Goal: Communication & Community: Share content

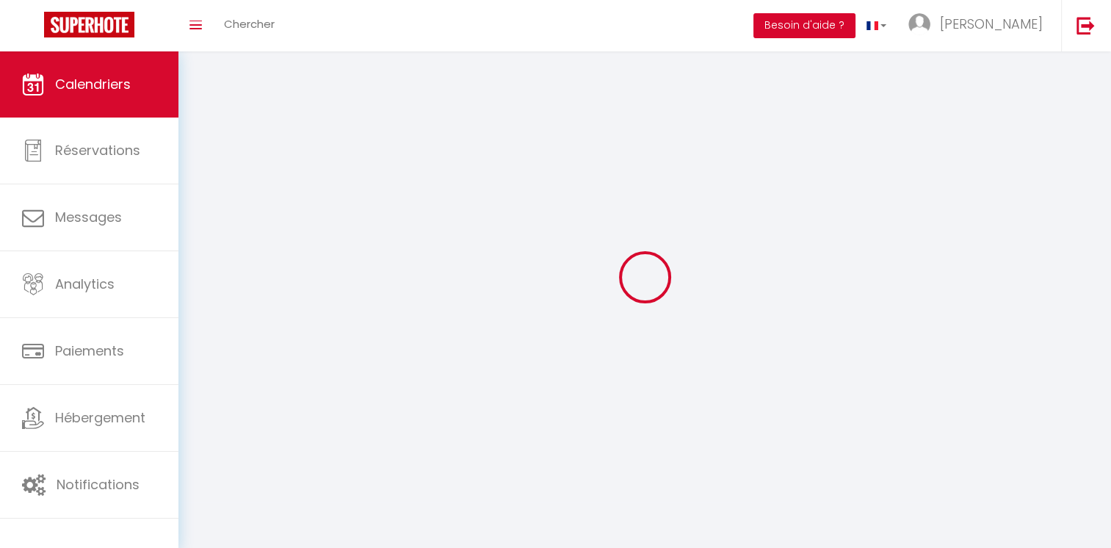
select select
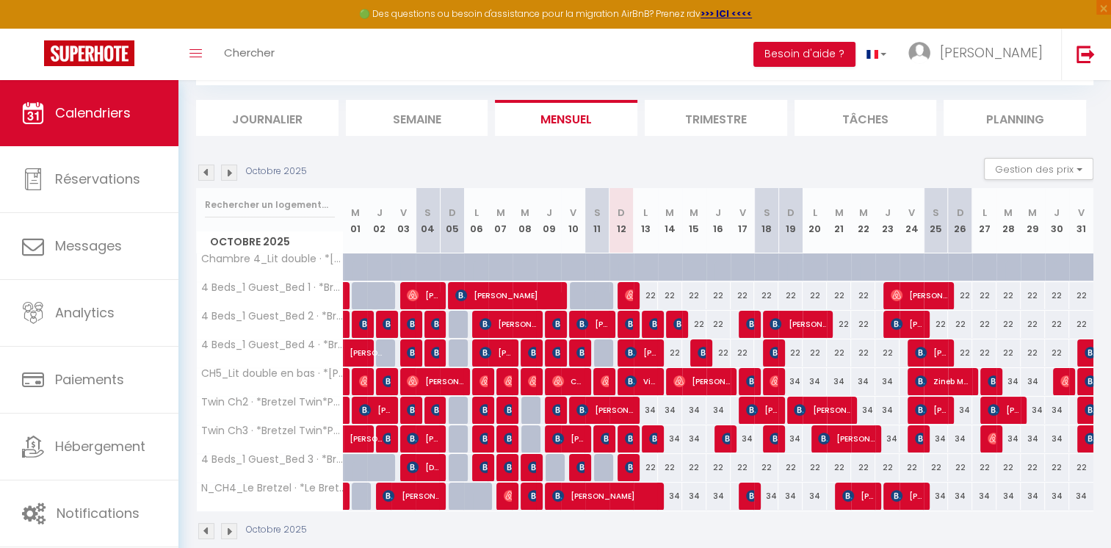
scroll to position [103, 0]
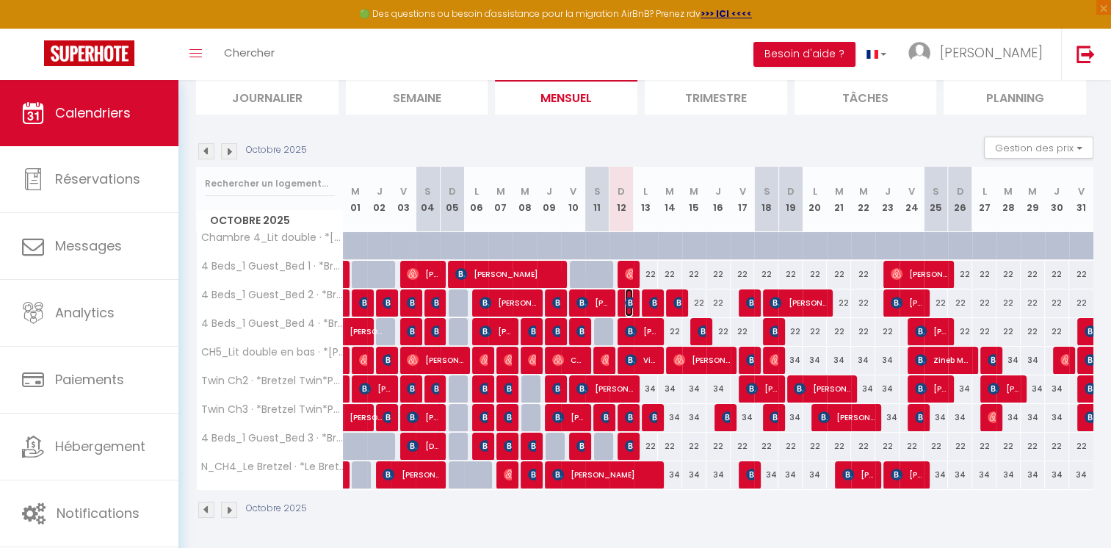
click at [628, 301] on img at bounding box center [631, 303] width 12 height 12
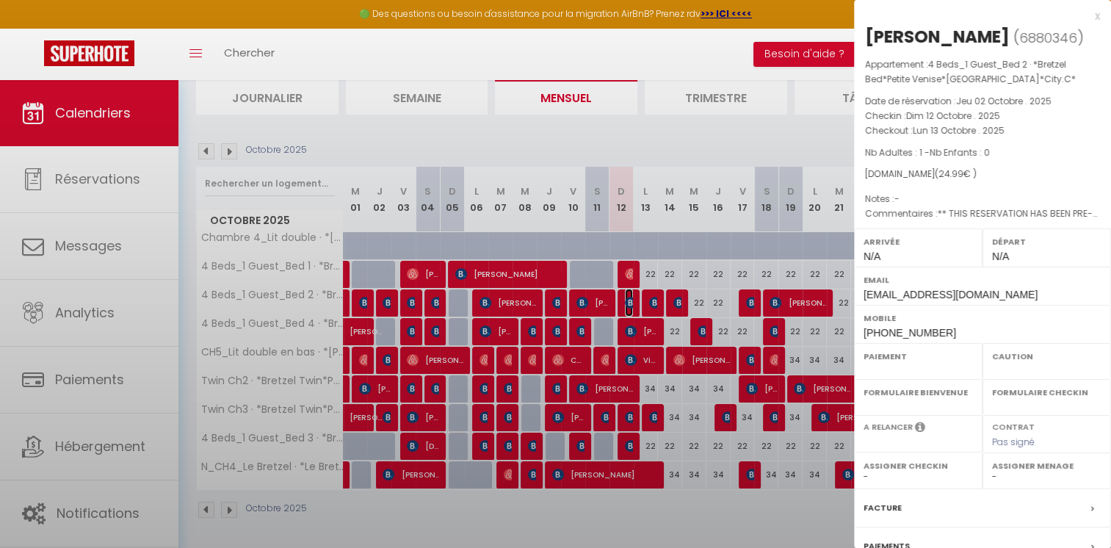
select select "OK"
select select "KO"
select select "0"
select select "1"
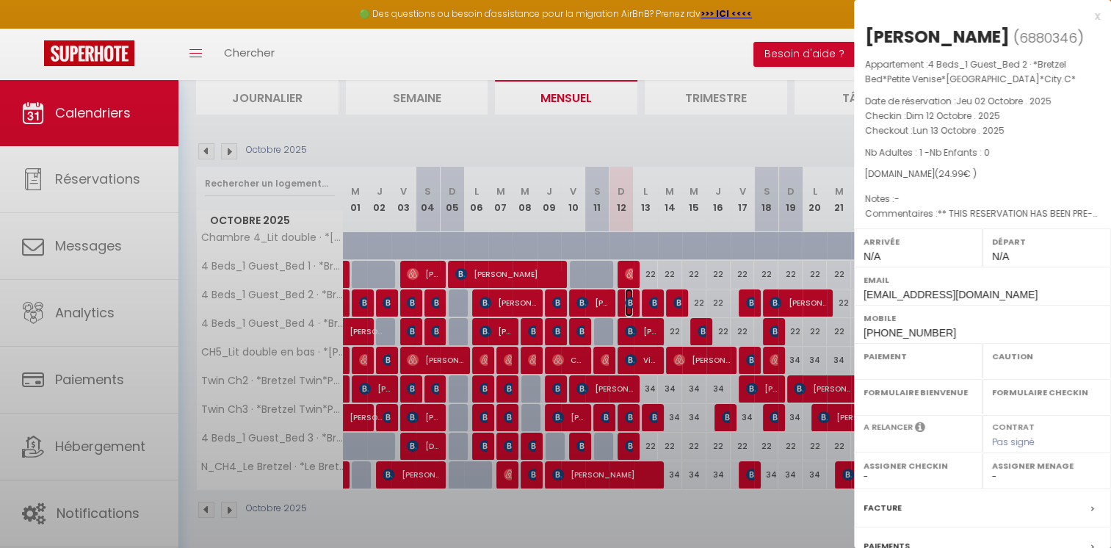
select select
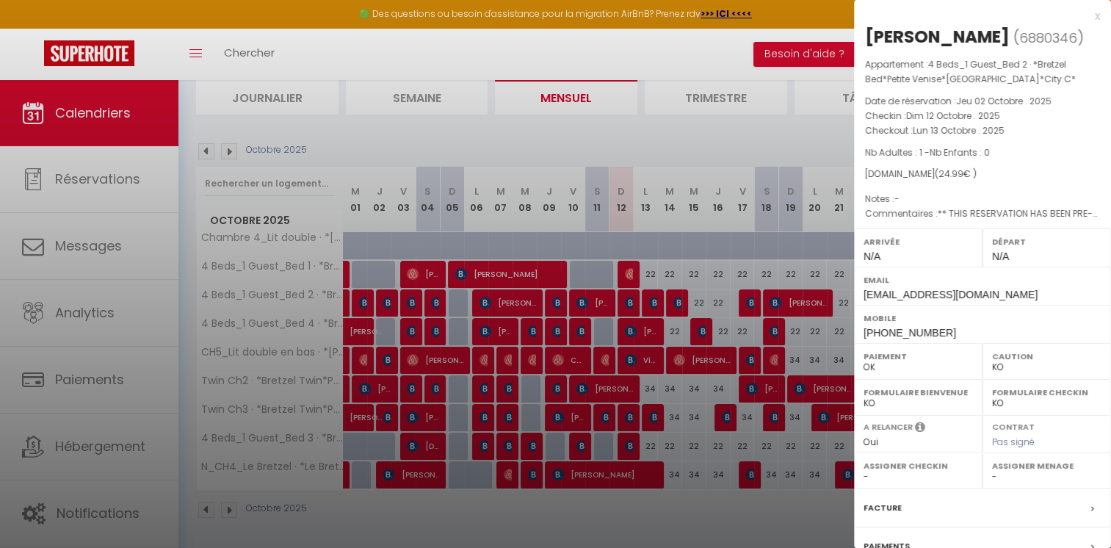
click at [640, 140] on div at bounding box center [555, 274] width 1111 height 548
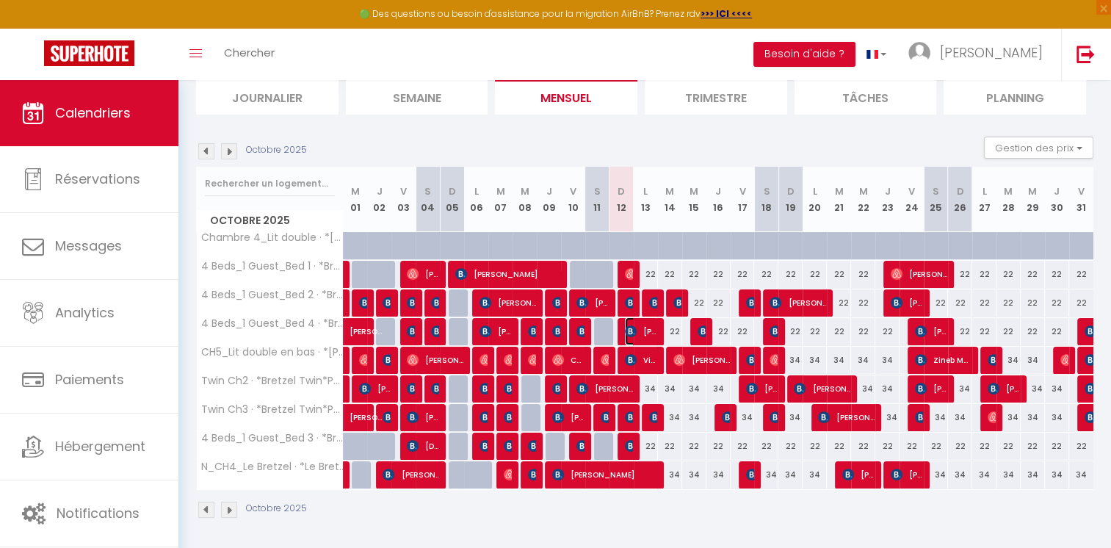
click at [643, 329] on span "[PERSON_NAME] [PERSON_NAME] Gründken" at bounding box center [641, 331] width 32 height 28
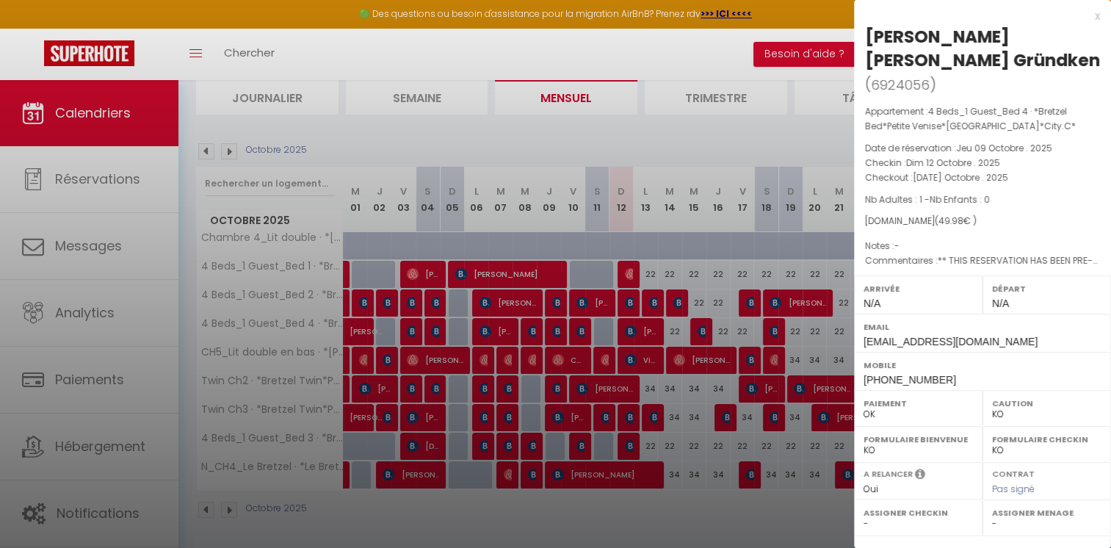
click at [648, 133] on div at bounding box center [555, 274] width 1111 height 548
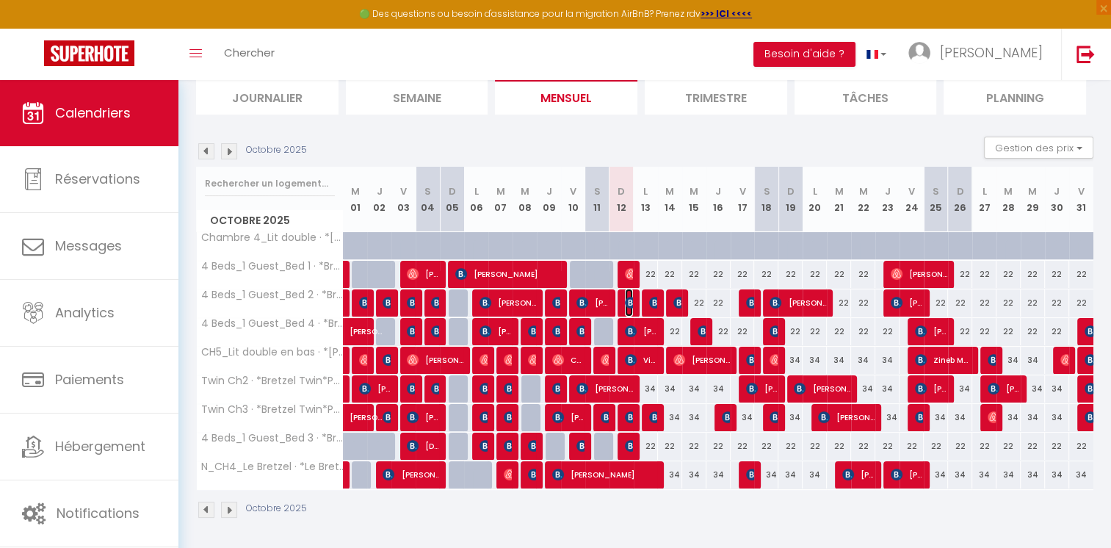
click at [629, 301] on img at bounding box center [631, 303] width 12 height 12
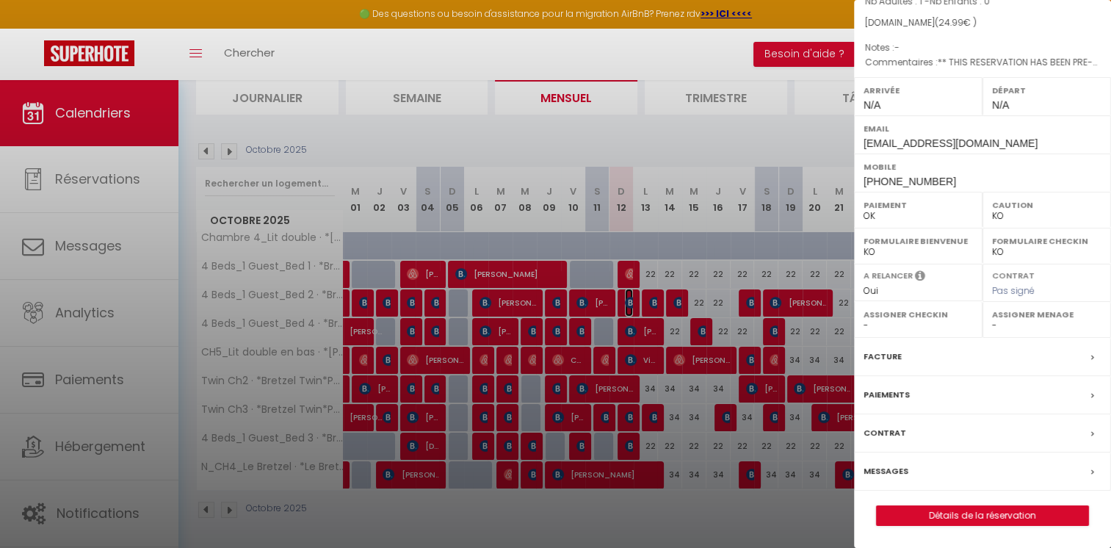
scroll to position [172, 0]
click at [888, 470] on label "Messages" at bounding box center [886, 470] width 45 height 15
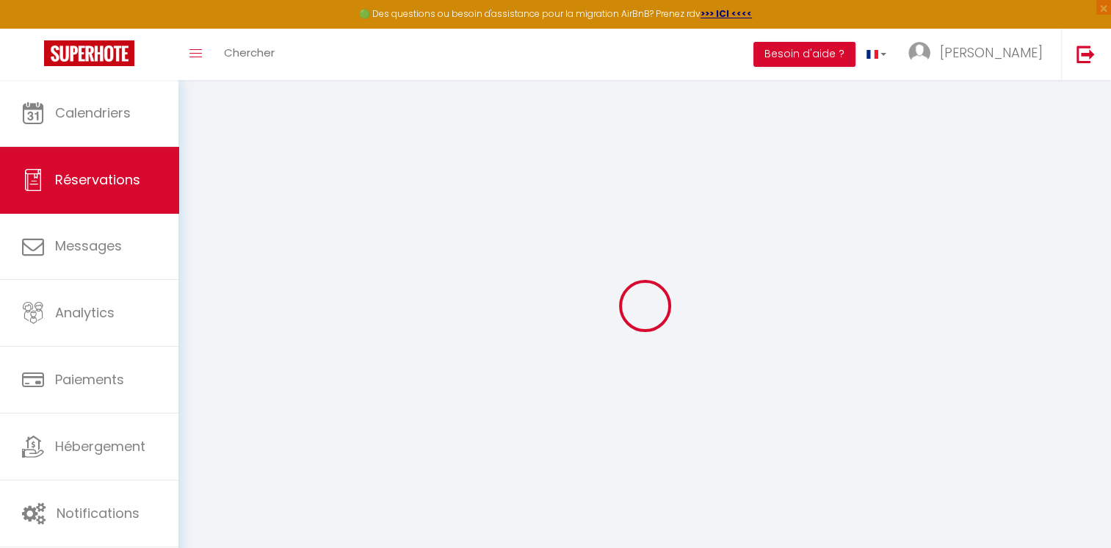
select select
checkbox input "false"
type textarea "** THIS RESERVATION HAS BEEN PRE-PAID ** BOOKING NOTE : Payment charge is EUR 0…"
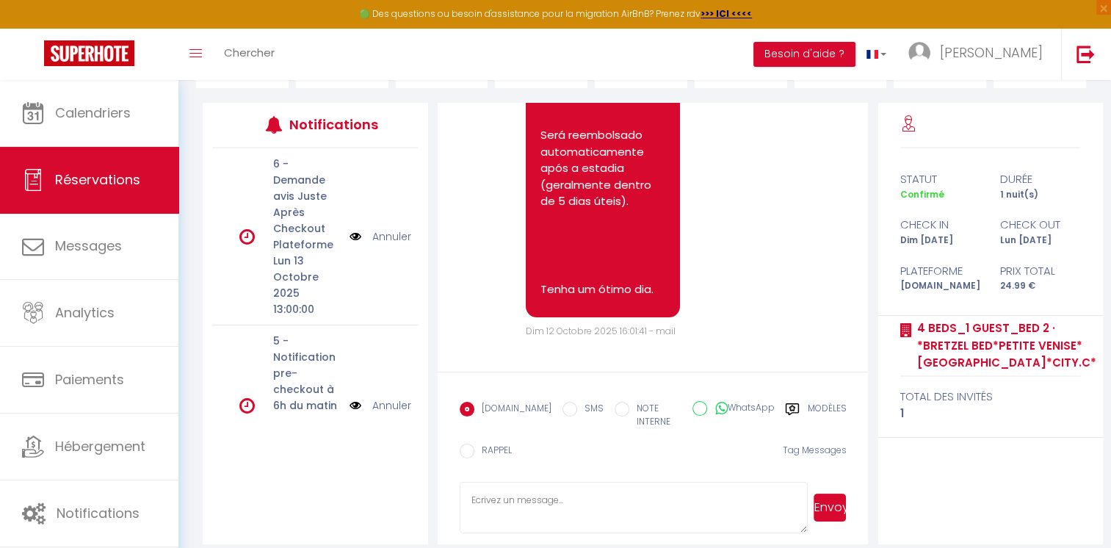
scroll to position [170, 0]
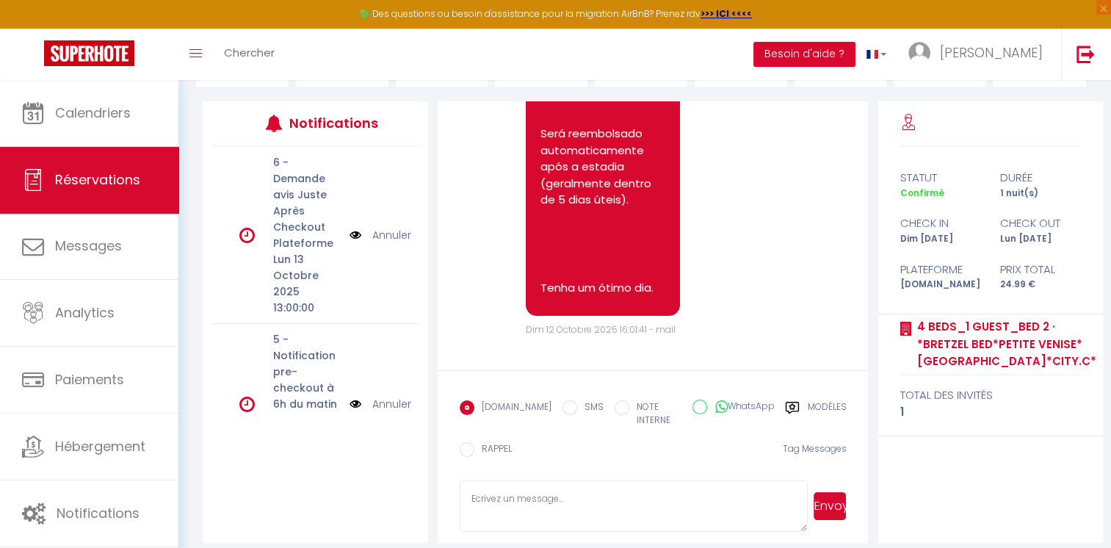
click at [826, 409] on label "Modèles" at bounding box center [826, 415] width 39 height 30
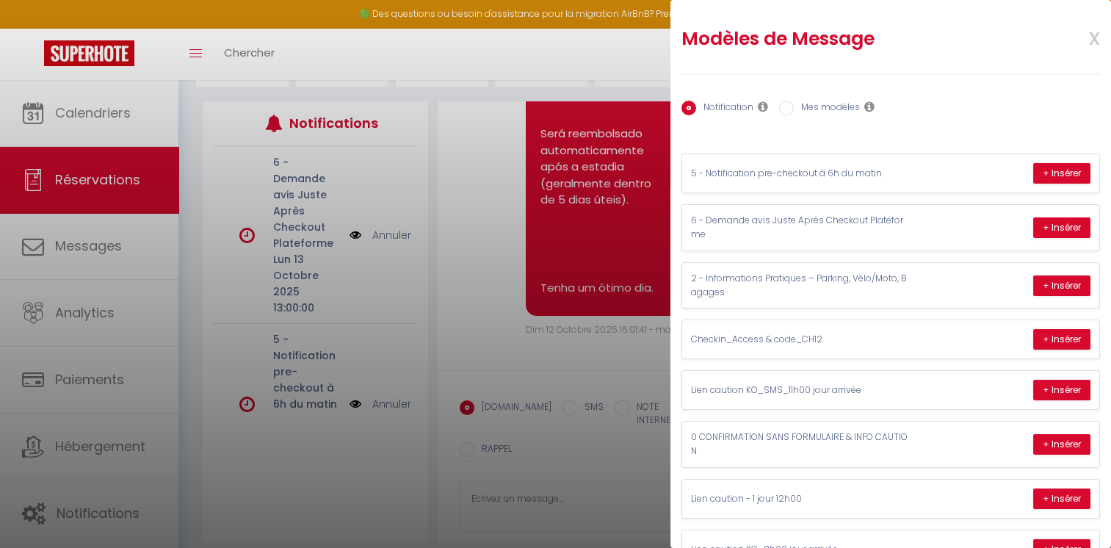
scroll to position [242, 0]
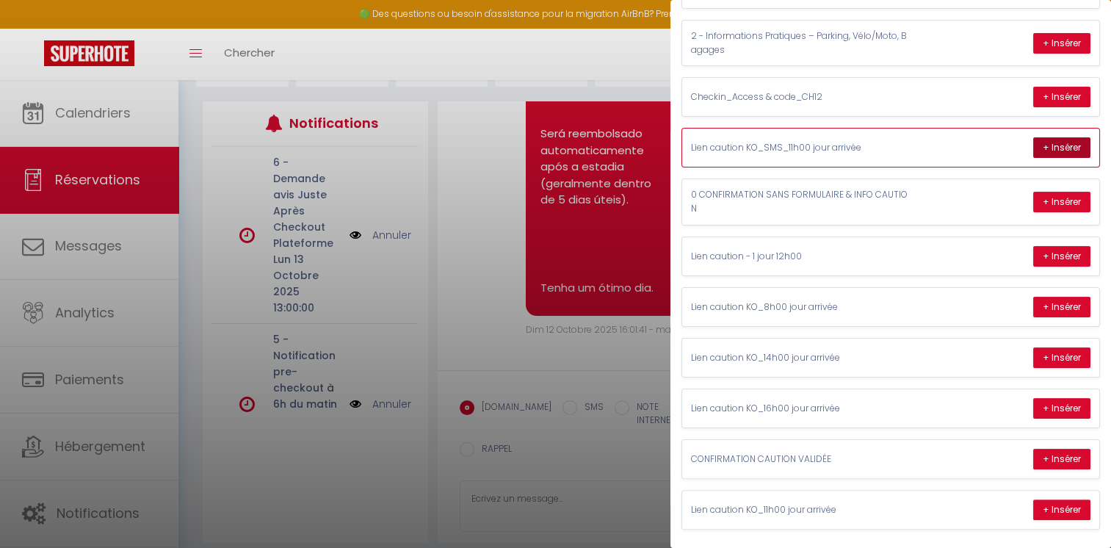
click at [1042, 139] on button "+ Insérer" at bounding box center [1061, 147] width 57 height 21
type textarea "Olá [PERSON_NAME], por favor, confirme o depósito caução para acessar o alojame…"
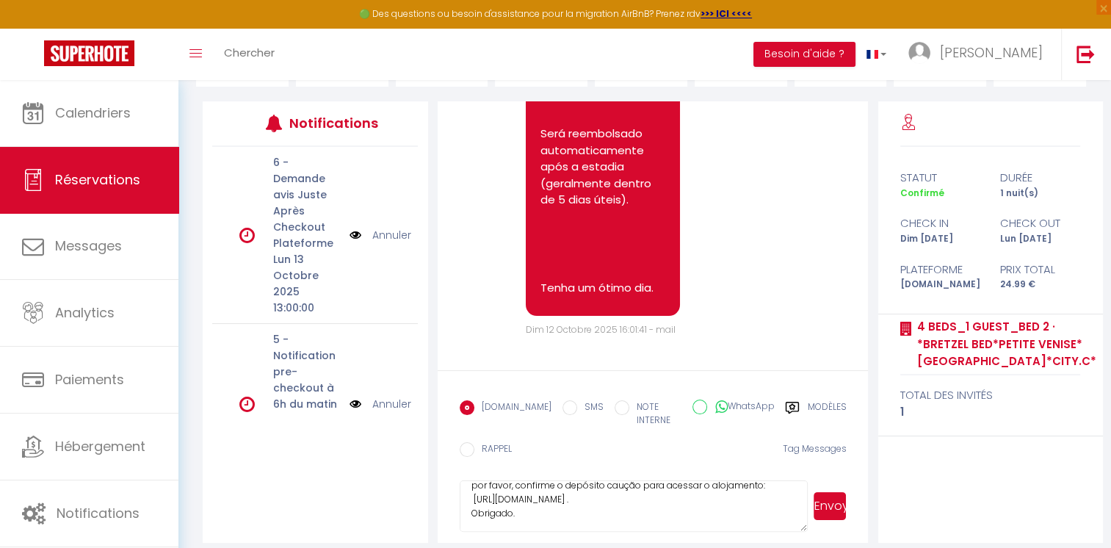
scroll to position [0, 0]
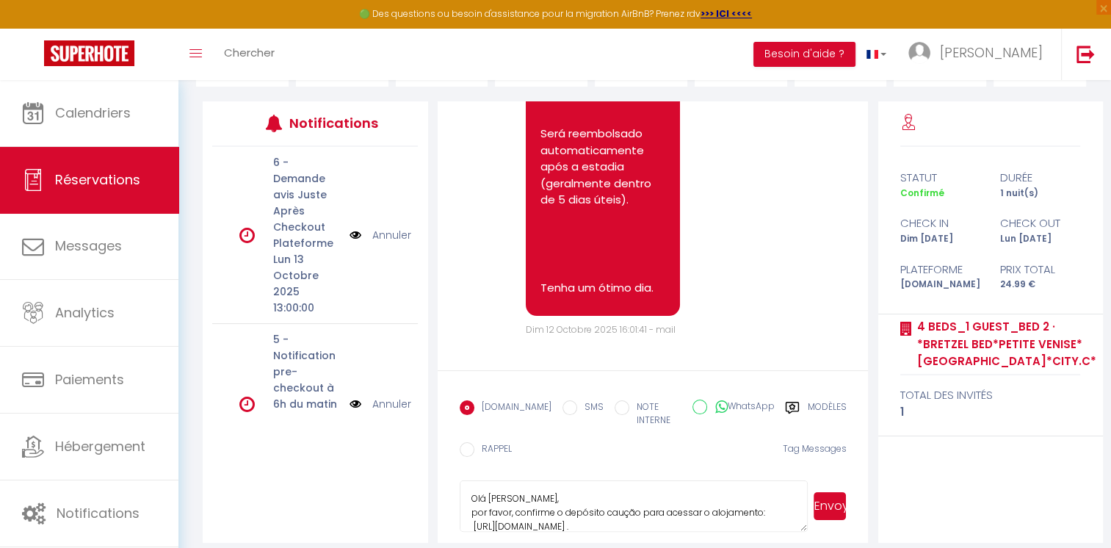
drag, startPoint x: 564, startPoint y: 507, endPoint x: 454, endPoint y: 460, distance: 119.8
click at [454, 460] on form "[DOMAIN_NAME] SMS NOTE INTERNE WhatsApp Modèles 12 « ‹ » › [DATE] [PHONE_NUMBER…" at bounding box center [653, 456] width 431 height 173
click at [728, 404] on label "WhatsApp" at bounding box center [740, 407] width 67 height 16
click at [707, 404] on input "WhatsApp" at bounding box center [699, 406] width 15 height 15
radio input "true"
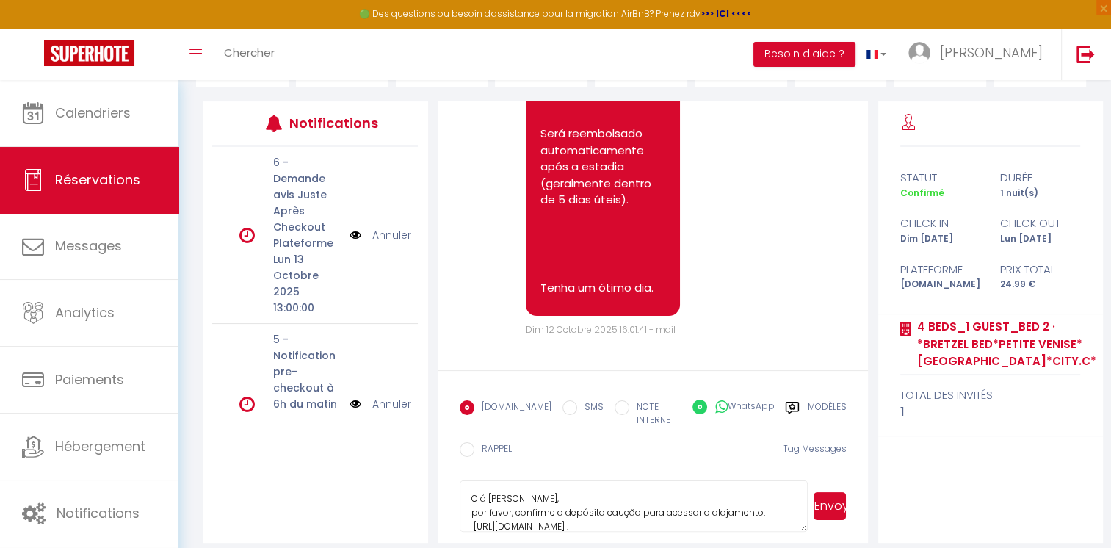
radio input "false"
click at [833, 499] on button "Envoyer" at bounding box center [830, 506] width 33 height 28
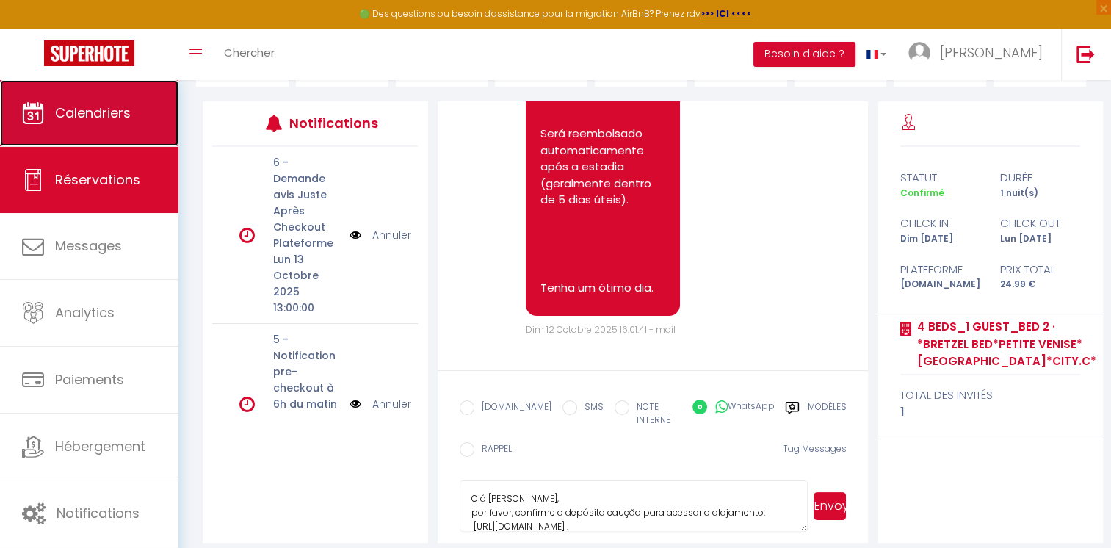
click at [109, 106] on span "Calendriers" at bounding box center [93, 113] width 76 height 18
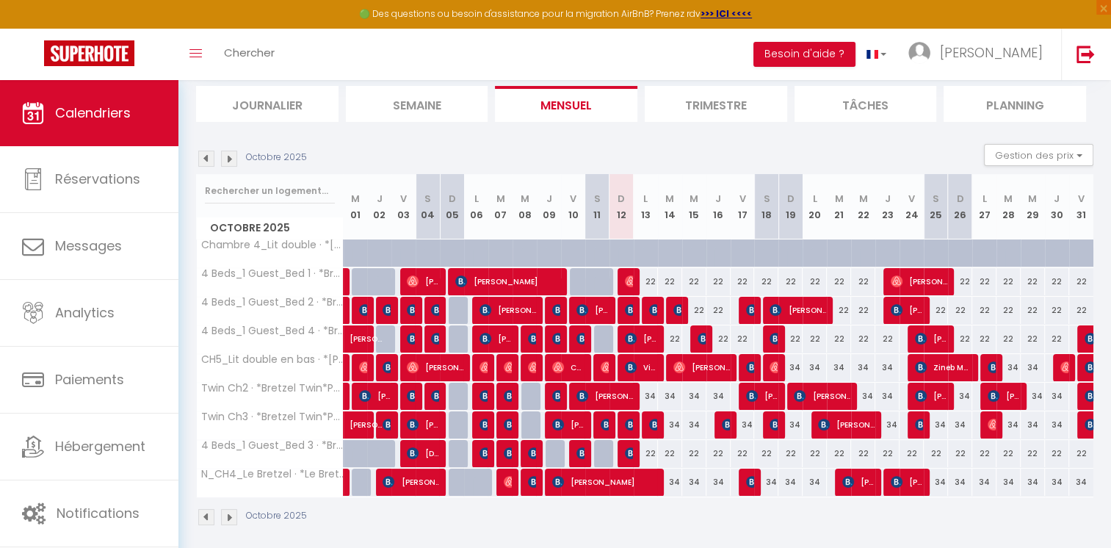
scroll to position [103, 0]
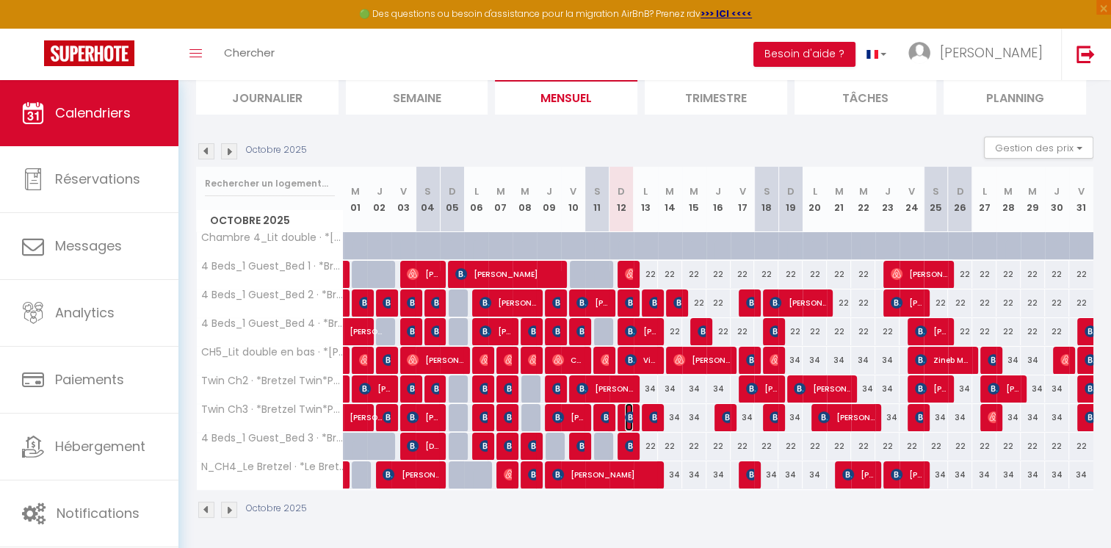
click at [626, 415] on img at bounding box center [631, 417] width 12 height 12
select select "OK"
select select "KO"
select select "0"
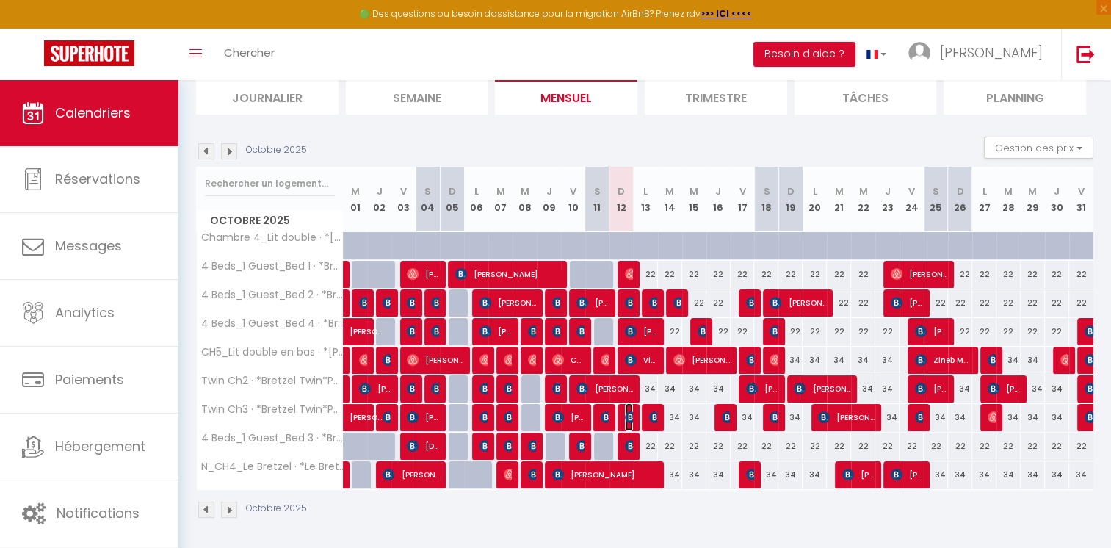
select select "1"
select select
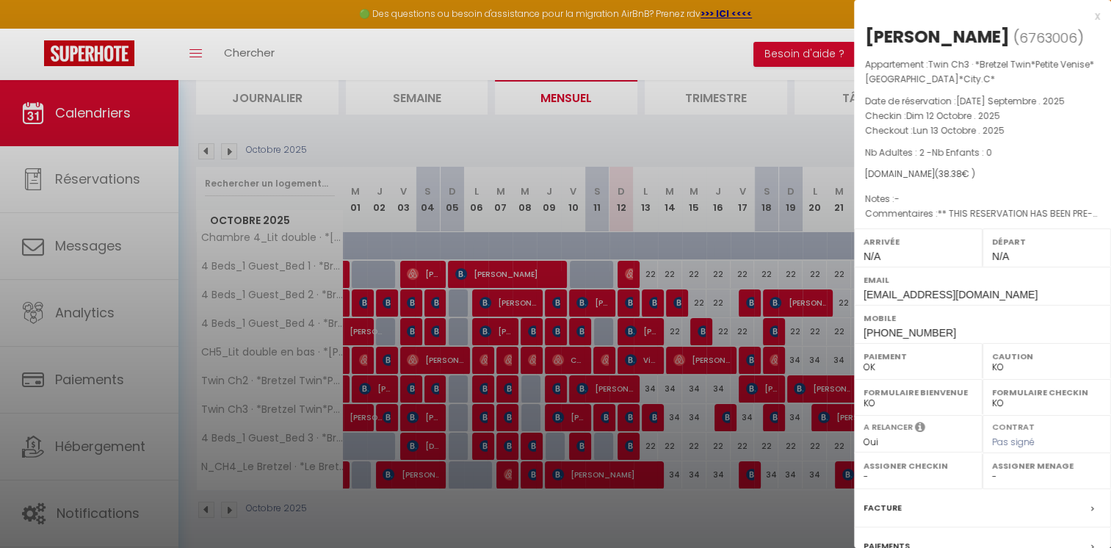
click at [453, 54] on div at bounding box center [555, 274] width 1111 height 548
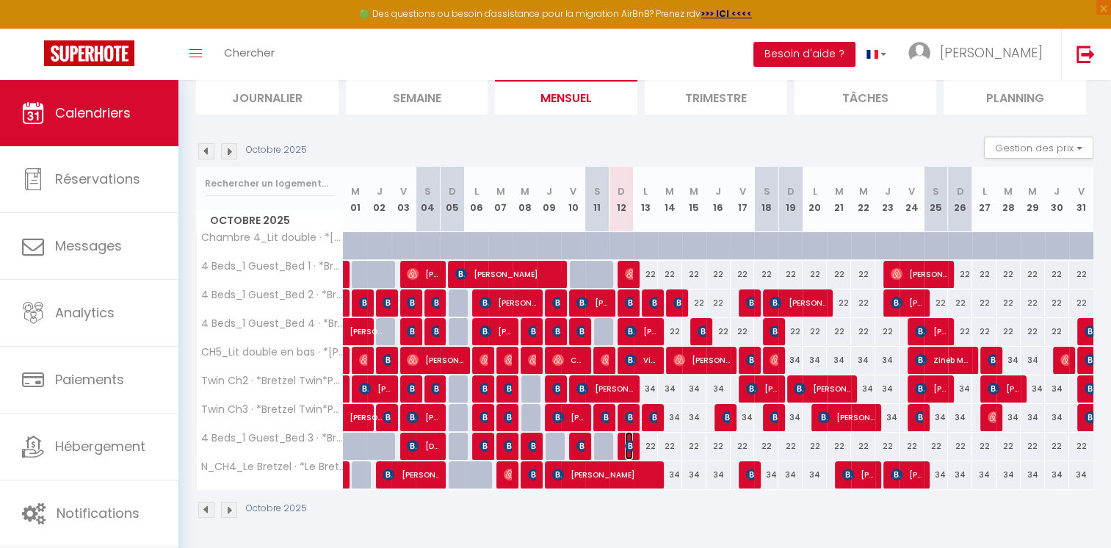
click at [629, 442] on img at bounding box center [631, 446] width 12 height 12
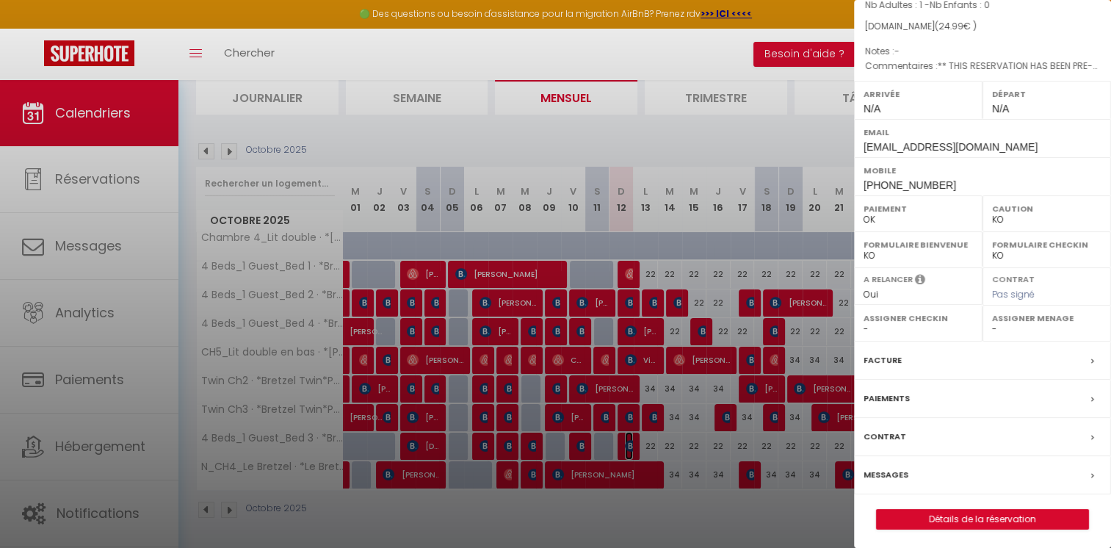
scroll to position [148, 0]
click at [891, 469] on label "Messages" at bounding box center [886, 473] width 45 height 15
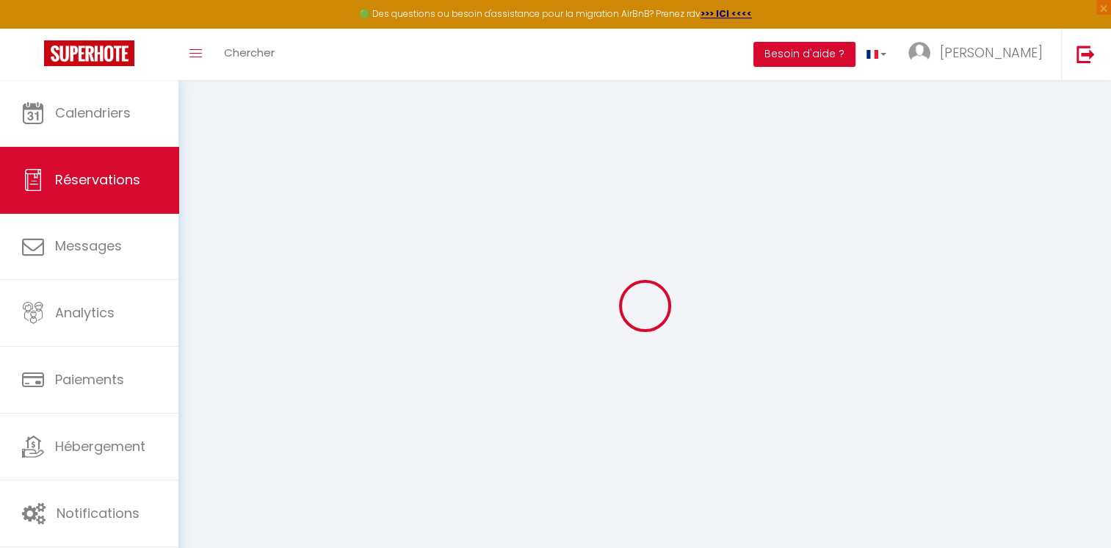
select select
checkbox input "false"
select select
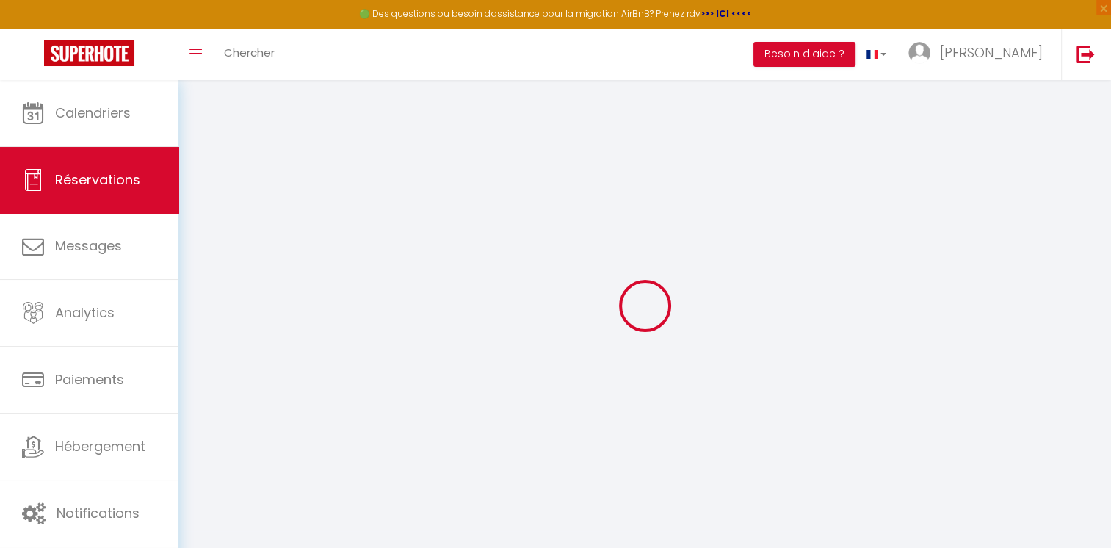
checkbox input "false"
type textarea "** THIS RESERVATION HAS BEEN PRE-PAID ** BOOKING NOTE : Payment charge is EUR 0…"
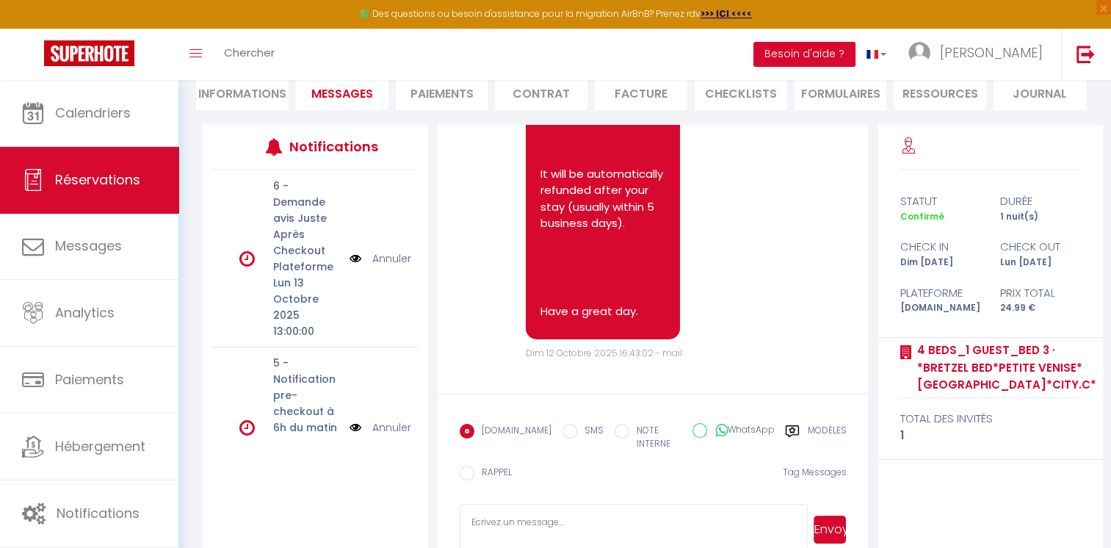
scroll to position [170, 0]
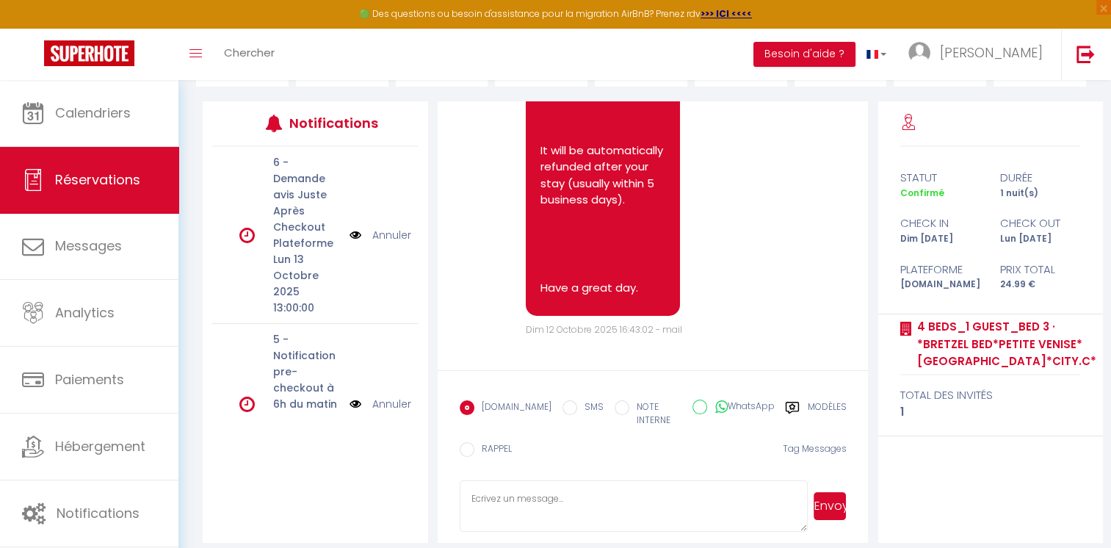
click at [809, 408] on label "Modèles" at bounding box center [826, 415] width 39 height 30
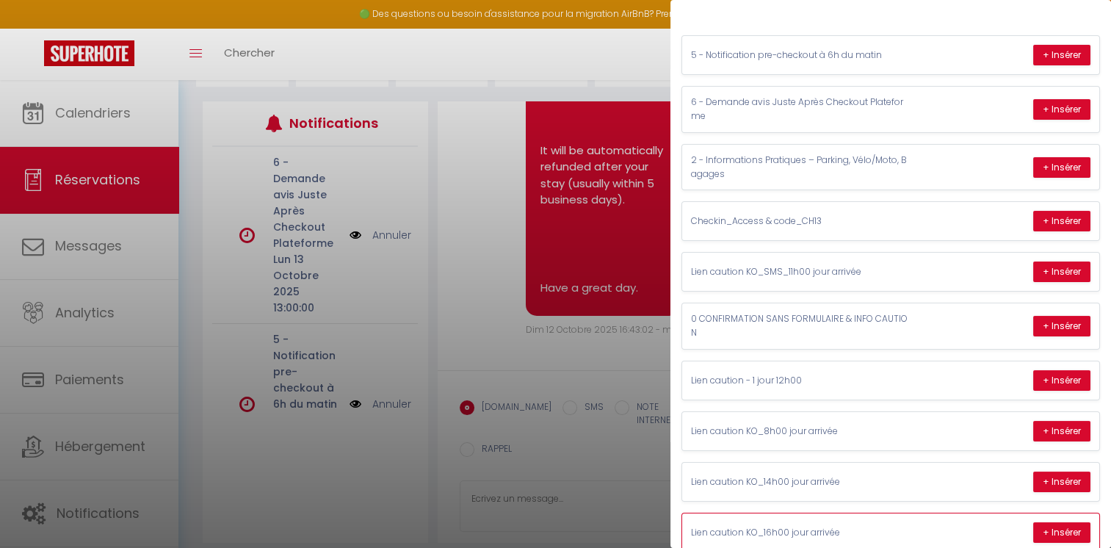
scroll to position [242, 0]
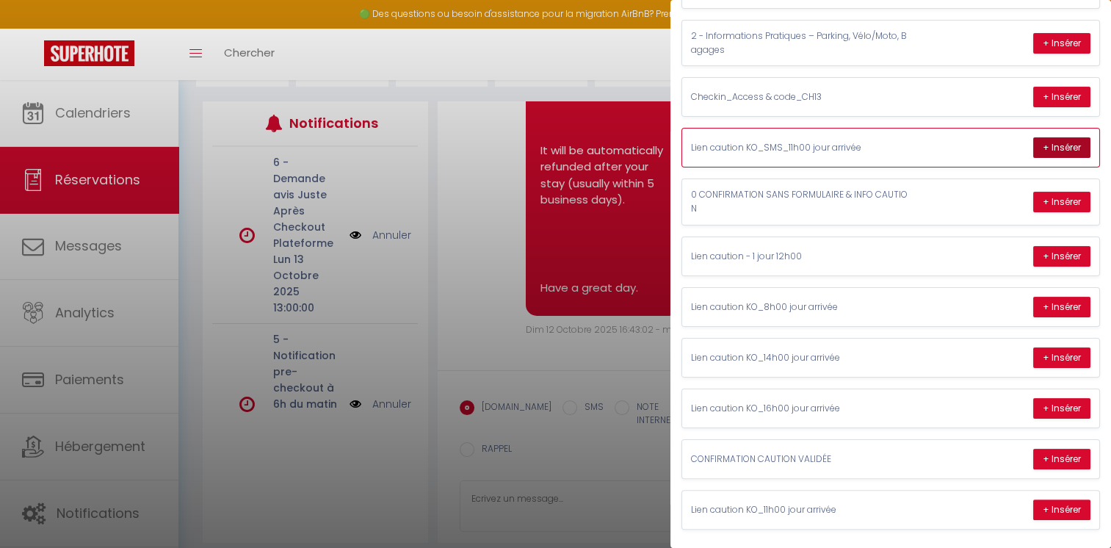
click at [1034, 146] on button "+ Insérer" at bounding box center [1061, 147] width 57 height 21
type textarea "Hello Waqas, please confirm the security deposit to access the accommodation: […"
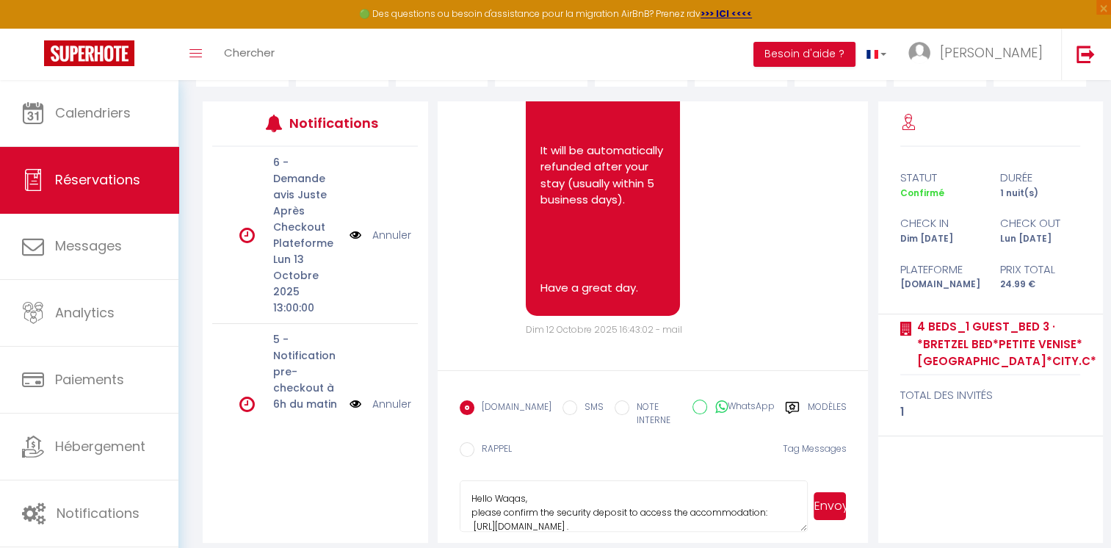
scroll to position [11180, 0]
click at [760, 407] on label "WhatsApp" at bounding box center [740, 407] width 67 height 16
click at [707, 407] on input "WhatsApp" at bounding box center [699, 406] width 15 height 15
radio input "true"
radio input "false"
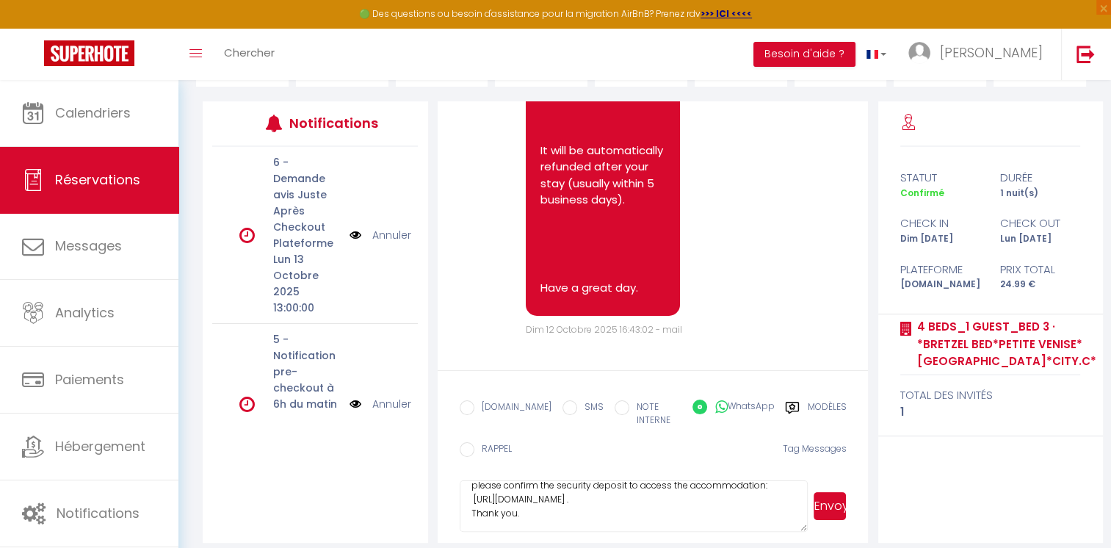
scroll to position [0, 0]
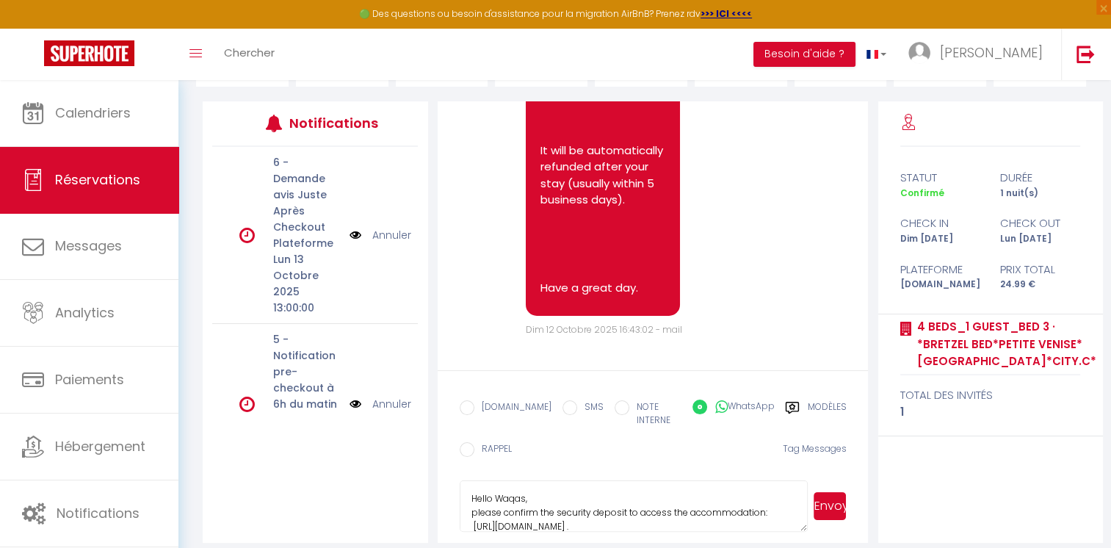
click at [826, 493] on button "Envoyer" at bounding box center [830, 506] width 33 height 28
drag, startPoint x: 542, startPoint y: 508, endPoint x: 437, endPoint y: 458, distance: 116.3
click at [438, 458] on form "[DOMAIN_NAME] SMS NOTE INTERNE WhatsApp Modèles 12 « ‹ » › [DATE] [PHONE_NUMBER…" at bounding box center [653, 456] width 431 height 173
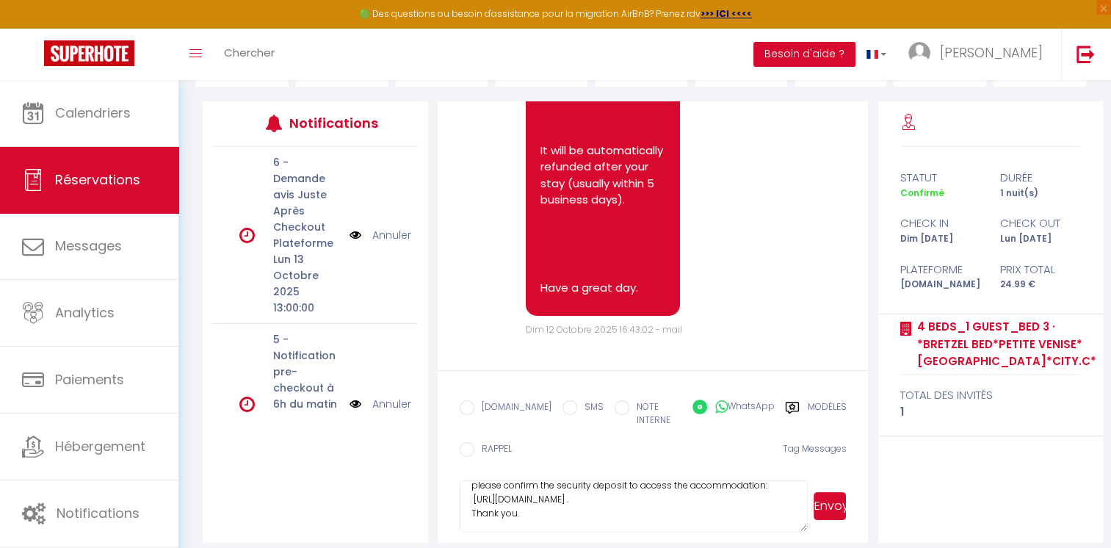
click at [573, 502] on textarea "Hello Waqas, please confirm the security deposit to access the accommodation: […" at bounding box center [634, 505] width 348 height 51
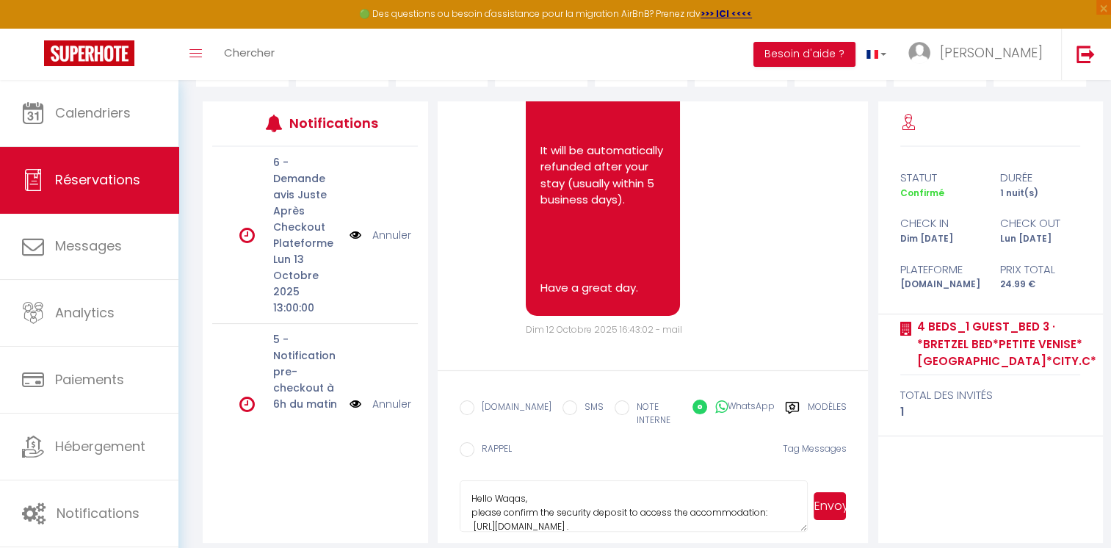
drag, startPoint x: 564, startPoint y: 507, endPoint x: 444, endPoint y: 441, distance: 137.4
click at [444, 441] on form "[DOMAIN_NAME] SMS NOTE INTERNE WhatsApp Modèles 12 « ‹ » › [DATE] [PHONE_NUMBER…" at bounding box center [653, 456] width 431 height 173
click at [811, 493] on span "Envoyer" at bounding box center [827, 505] width 39 height 51
click at [822, 494] on button "Envoyer" at bounding box center [830, 506] width 33 height 28
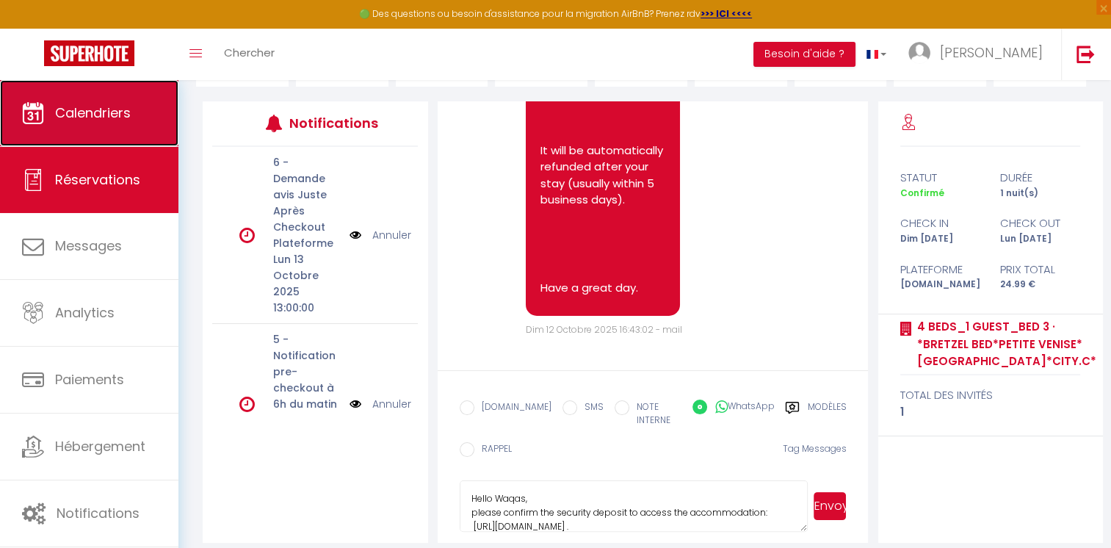
click at [122, 98] on link "Calendriers" at bounding box center [89, 113] width 178 height 66
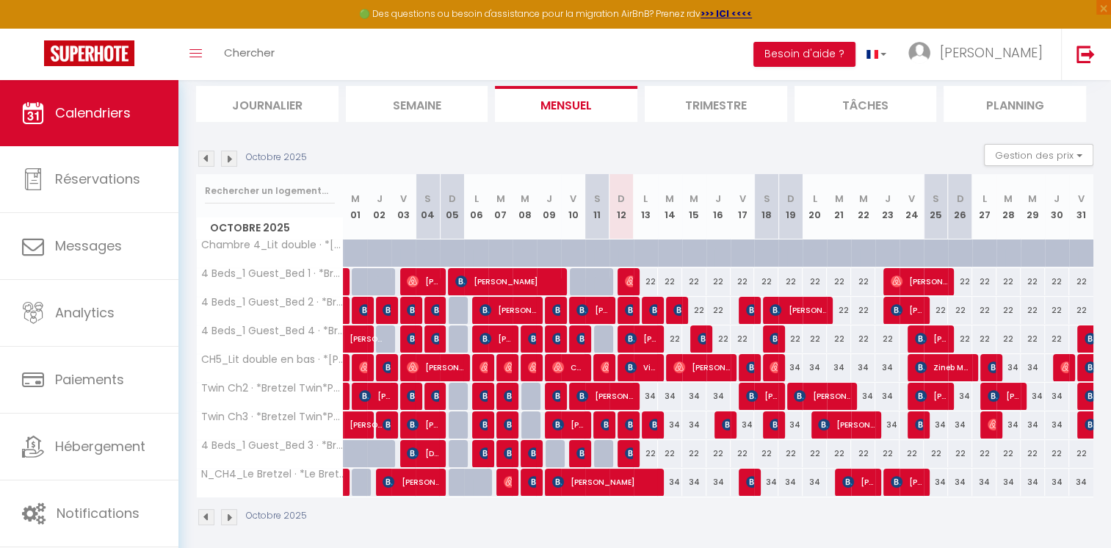
scroll to position [103, 0]
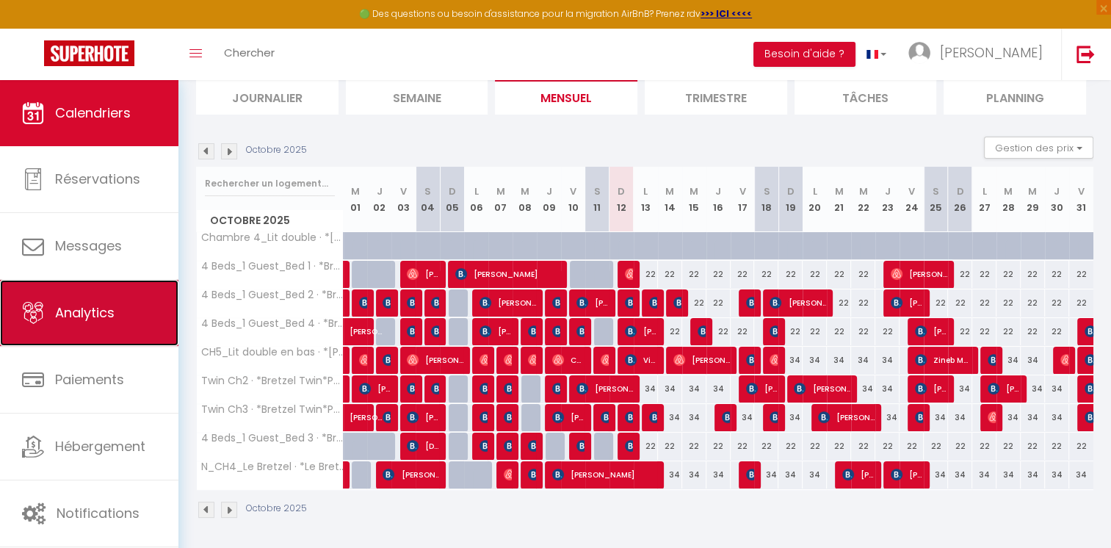
click at [128, 330] on link "Analytics" at bounding box center [89, 313] width 178 height 66
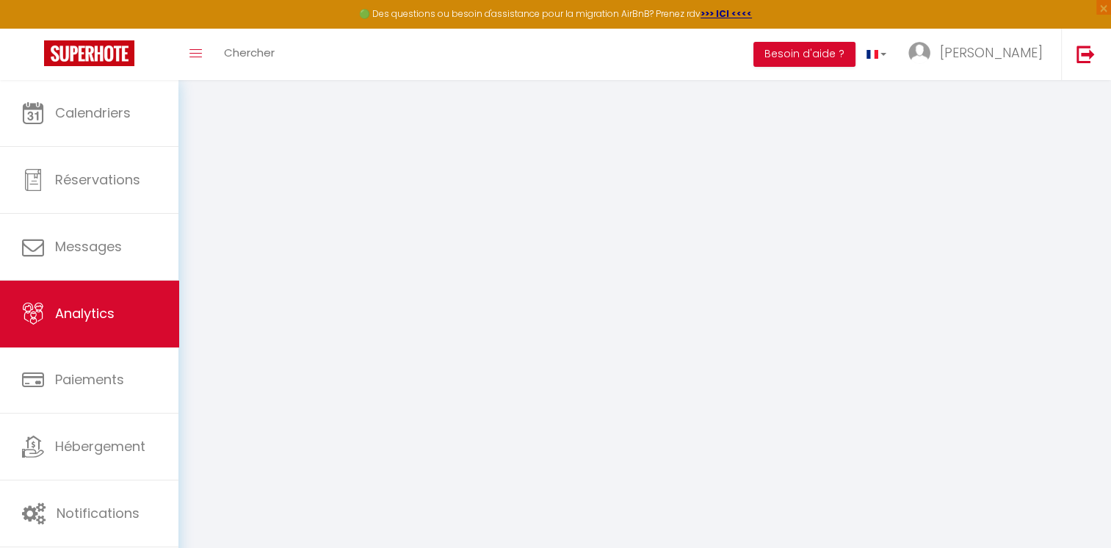
select select "2025"
select select "10"
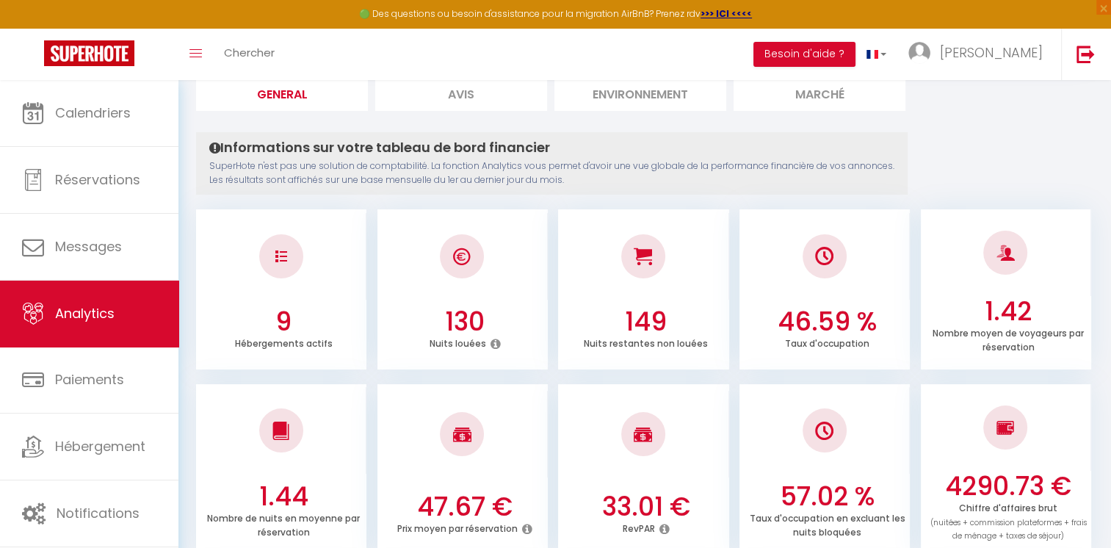
scroll to position [99, 0]
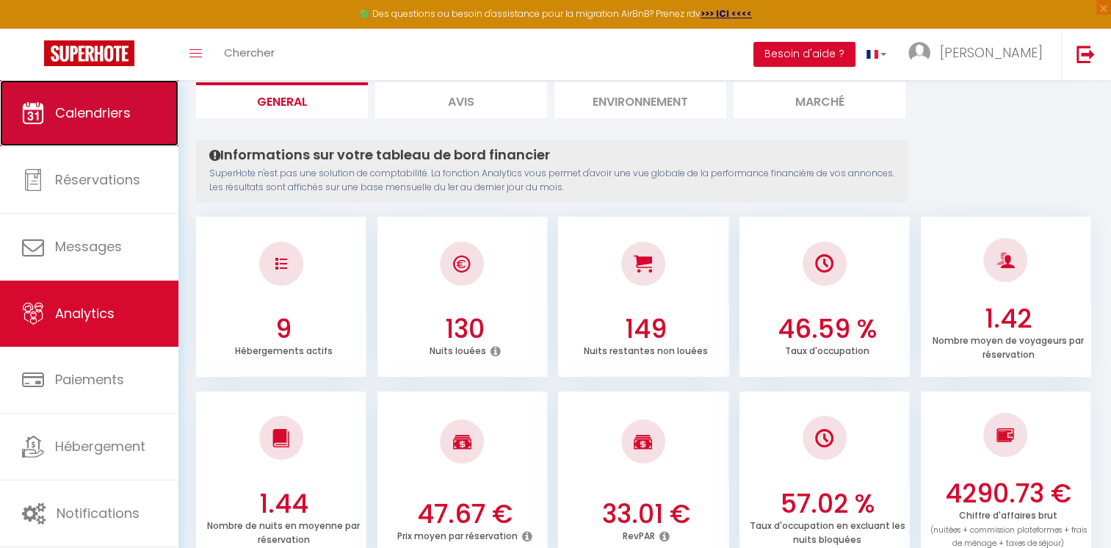
click at [135, 116] on link "Calendriers" at bounding box center [89, 113] width 178 height 66
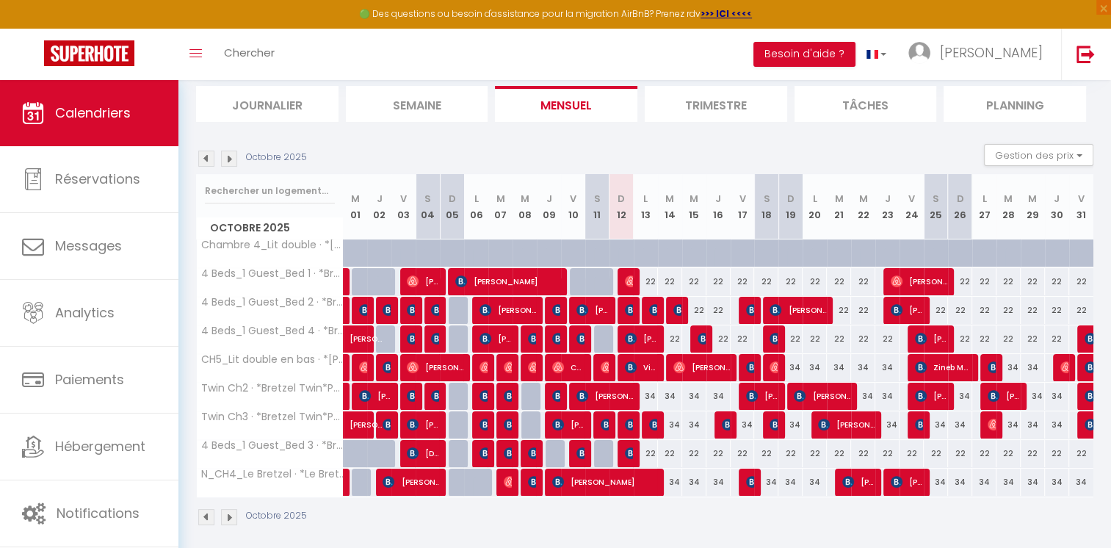
scroll to position [103, 0]
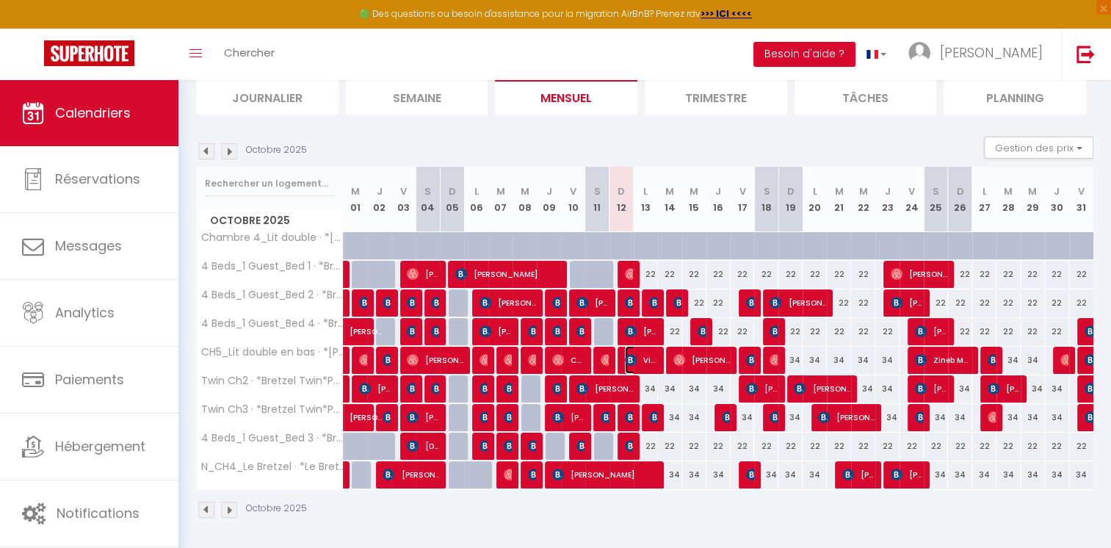
click at [642, 360] on span "Victoria Amo Paniagua" at bounding box center [641, 360] width 32 height 28
select select "OK"
select select "0"
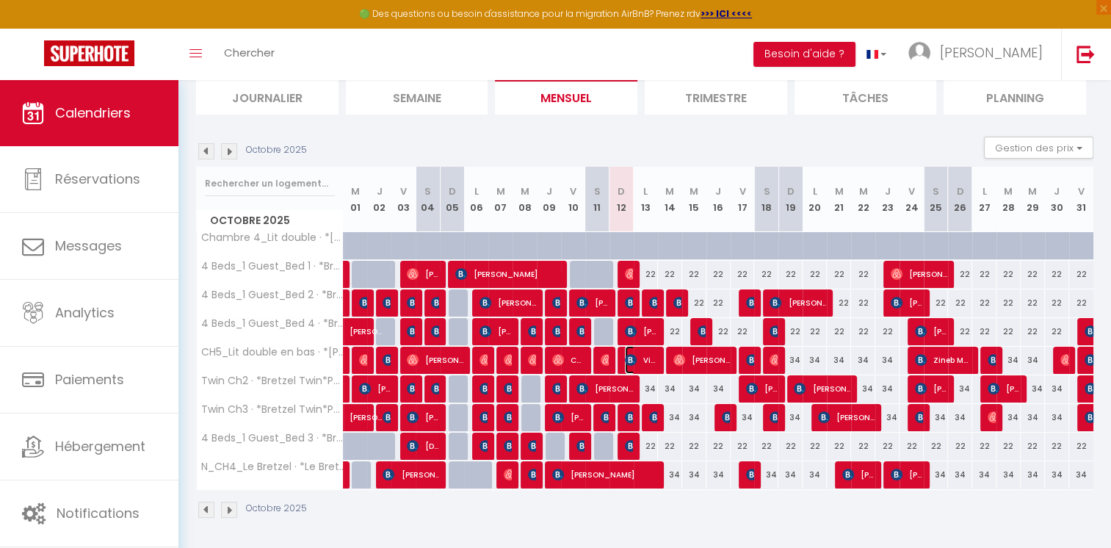
select select "1"
select select
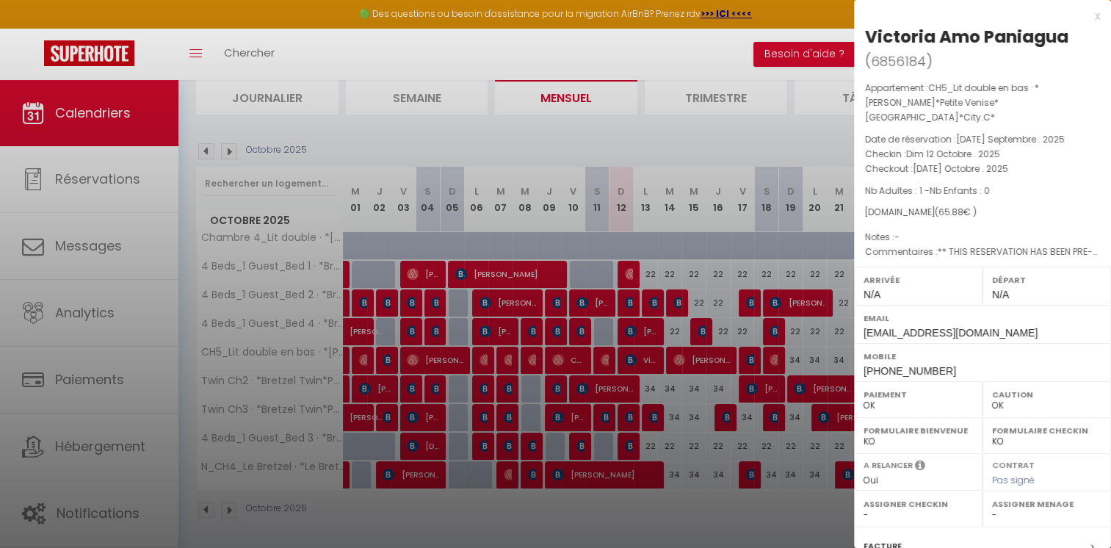
click at [75, 306] on div at bounding box center [555, 274] width 1111 height 548
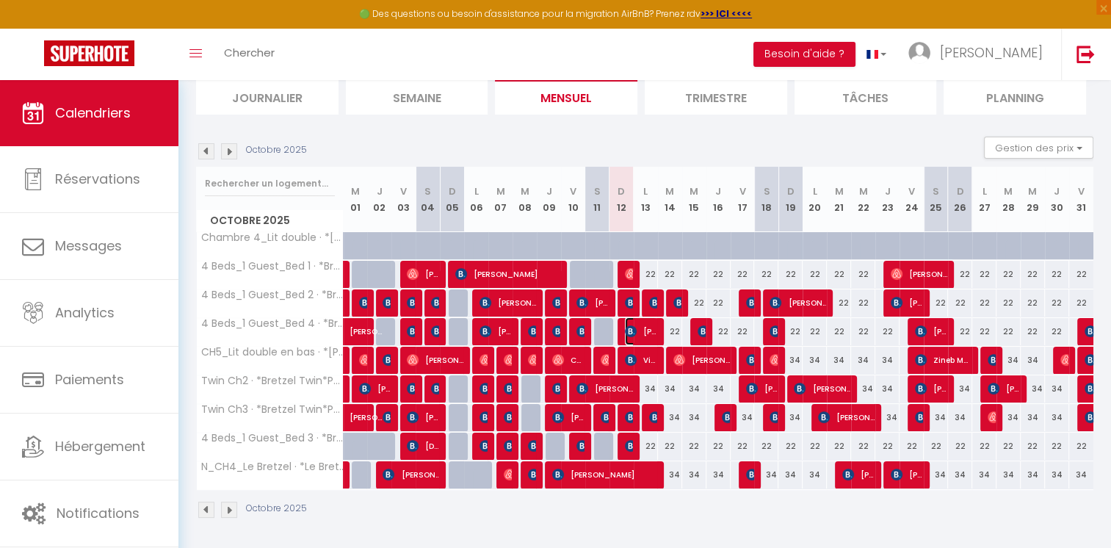
click at [649, 329] on span "[PERSON_NAME] [PERSON_NAME] Gründken" at bounding box center [641, 331] width 32 height 28
select select "KO"
